Goal: Transaction & Acquisition: Subscribe to service/newsletter

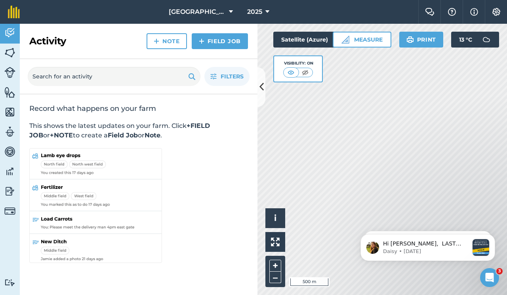
click at [261, 89] on icon at bounding box center [261, 87] width 4 height 14
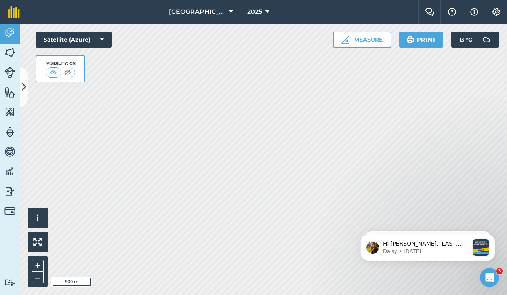
click at [428, 41] on button "Print" at bounding box center [421, 40] width 44 height 16
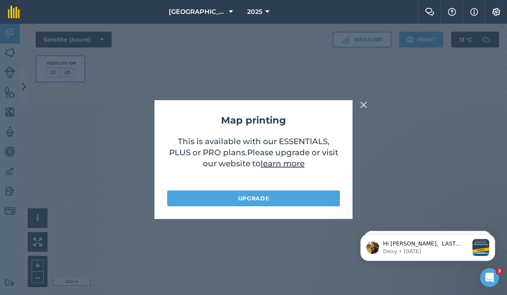
click at [363, 106] on img at bounding box center [363, 105] width 7 height 10
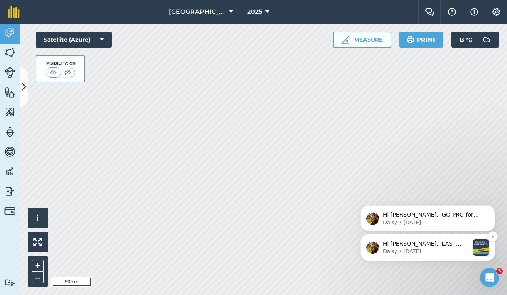
click at [418, 245] on p "Hi Ben, LAST DAY, GO PRO for less 🎉 Sign up via our website in your first 14 da…" at bounding box center [426, 244] width 86 height 8
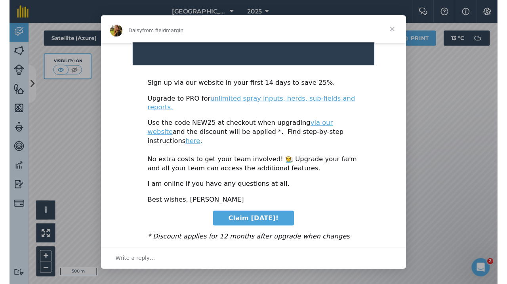
scroll to position [281, 0]
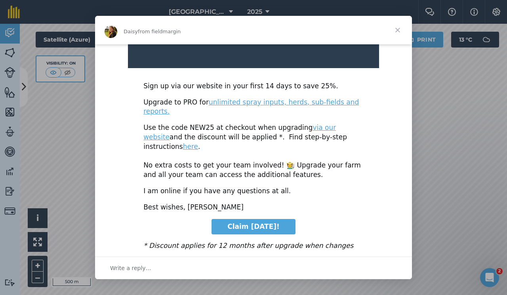
click at [262, 222] on span "Claim today!" at bounding box center [253, 226] width 52 height 8
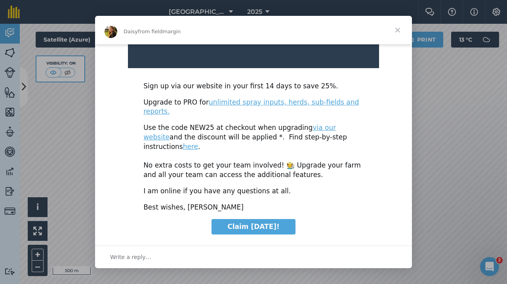
click at [398, 28] on span "Close" at bounding box center [397, 30] width 29 height 29
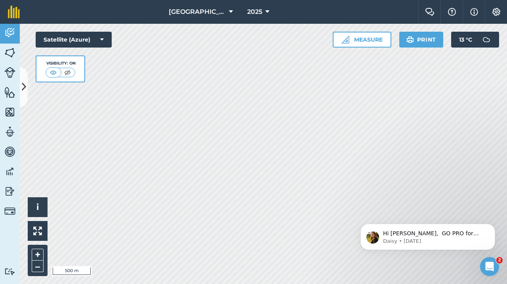
scroll to position [0, 0]
click at [486, 263] on icon "Open Intercom Messenger" at bounding box center [488, 265] width 13 height 13
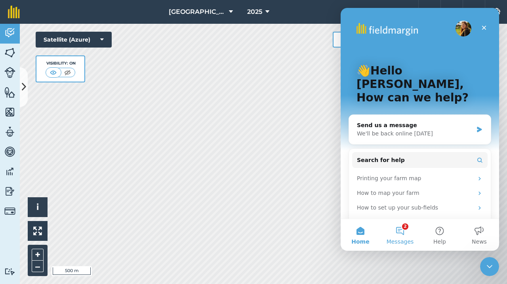
click at [397, 233] on button "2 Messages" at bounding box center [400, 235] width 40 height 32
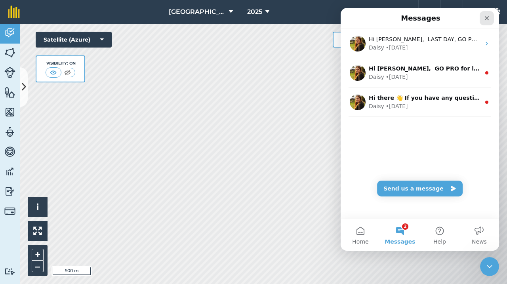
click at [487, 20] on icon "Close" at bounding box center [486, 18] width 6 height 6
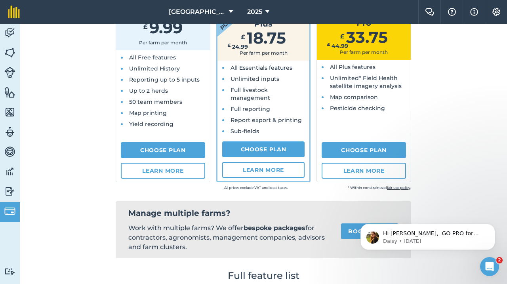
scroll to position [88, 0]
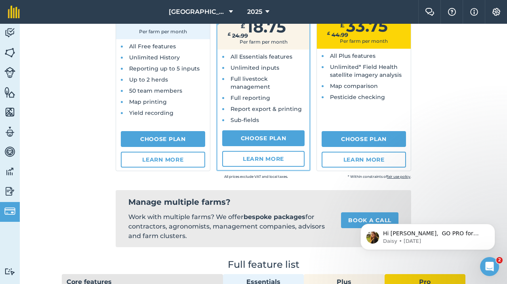
click at [259, 137] on link "Choose Plan" at bounding box center [263, 138] width 83 height 16
select select "9220acf7-288c-4cbd-b74c-53c24f79aa56"
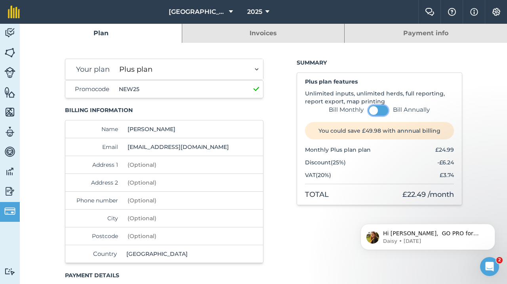
click at [379, 110] on button at bounding box center [378, 110] width 20 height 10
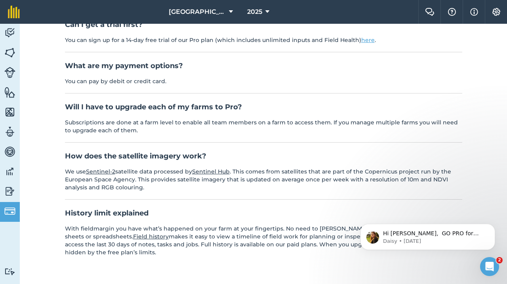
scroll to position [489, 0]
